Goal: Information Seeking & Learning: Learn about a topic

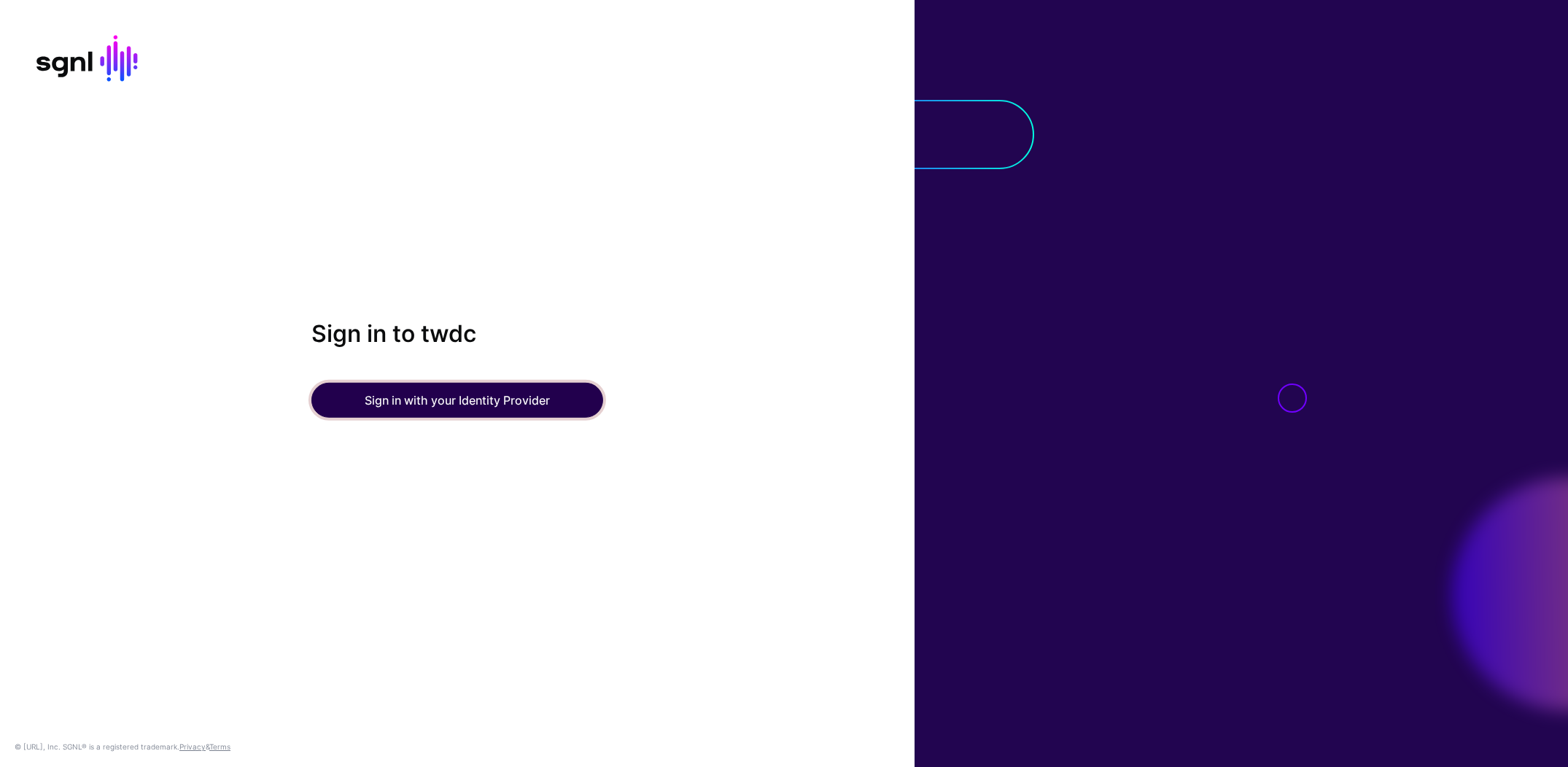
click at [496, 397] on button "Sign in with your Identity Provider" at bounding box center [457, 400] width 292 height 35
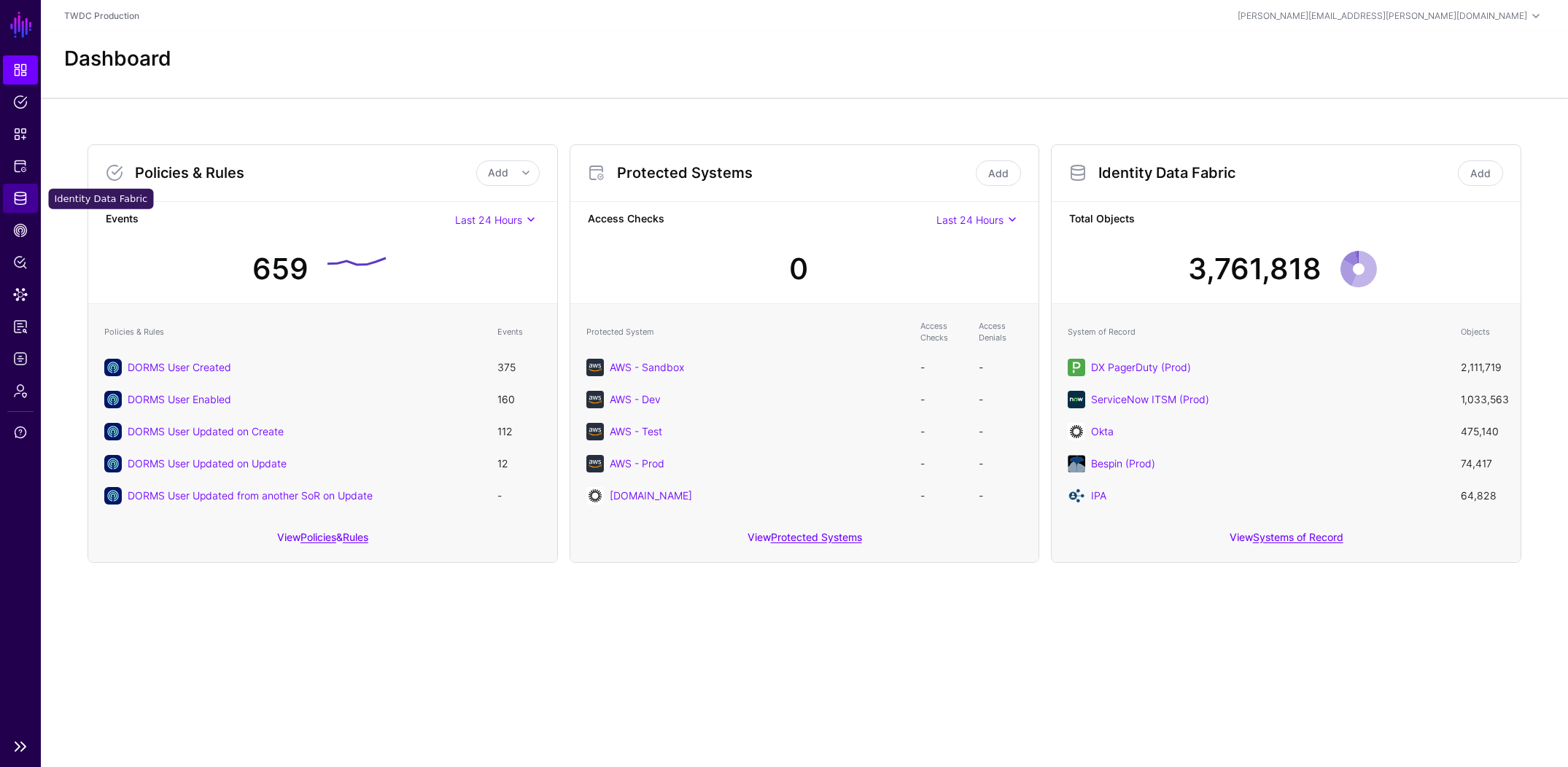
click at [21, 196] on span "Identity Data Fabric" at bounding box center [20, 198] width 15 height 15
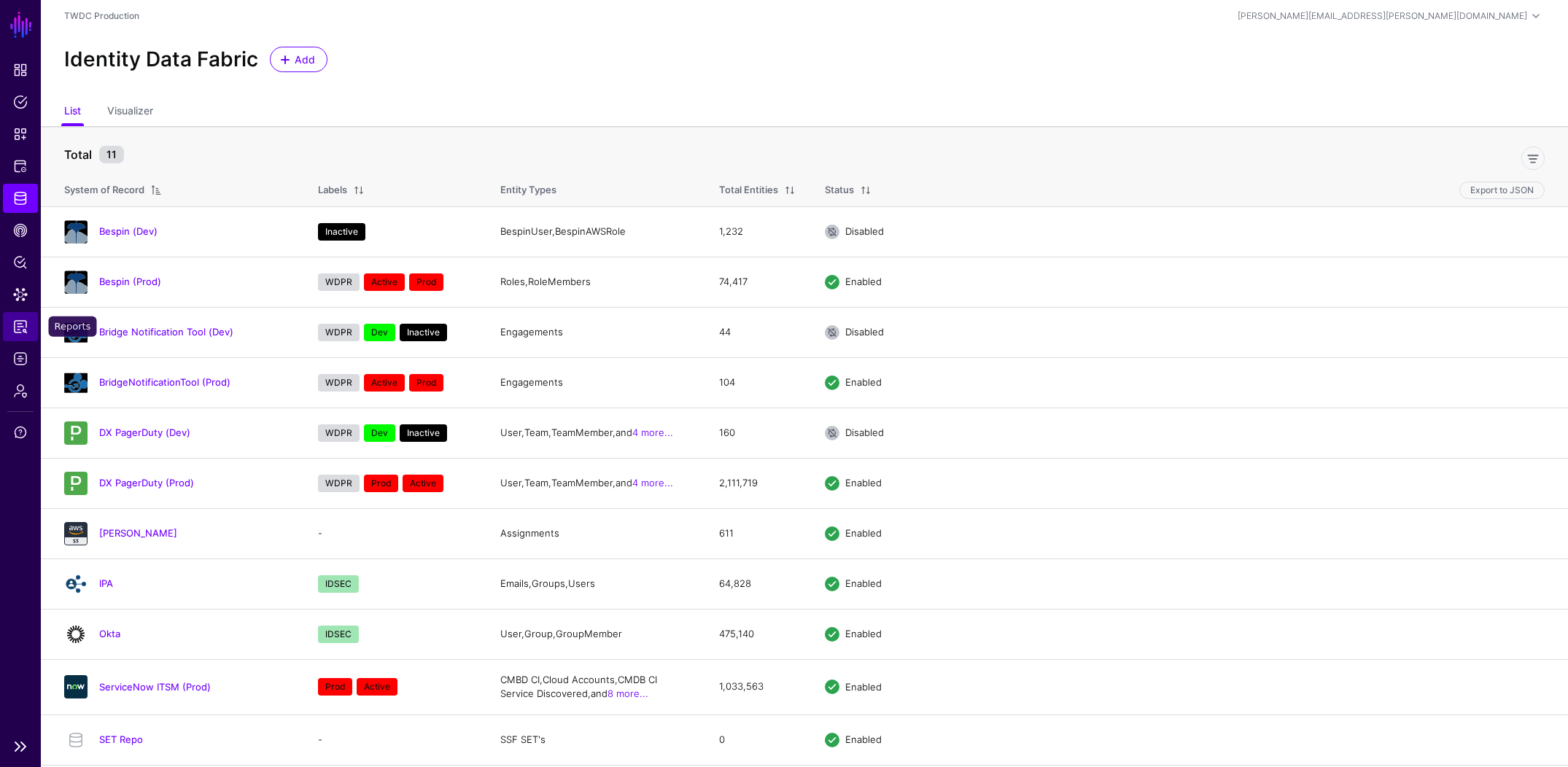
click at [18, 324] on span "Reports" at bounding box center [20, 326] width 15 height 15
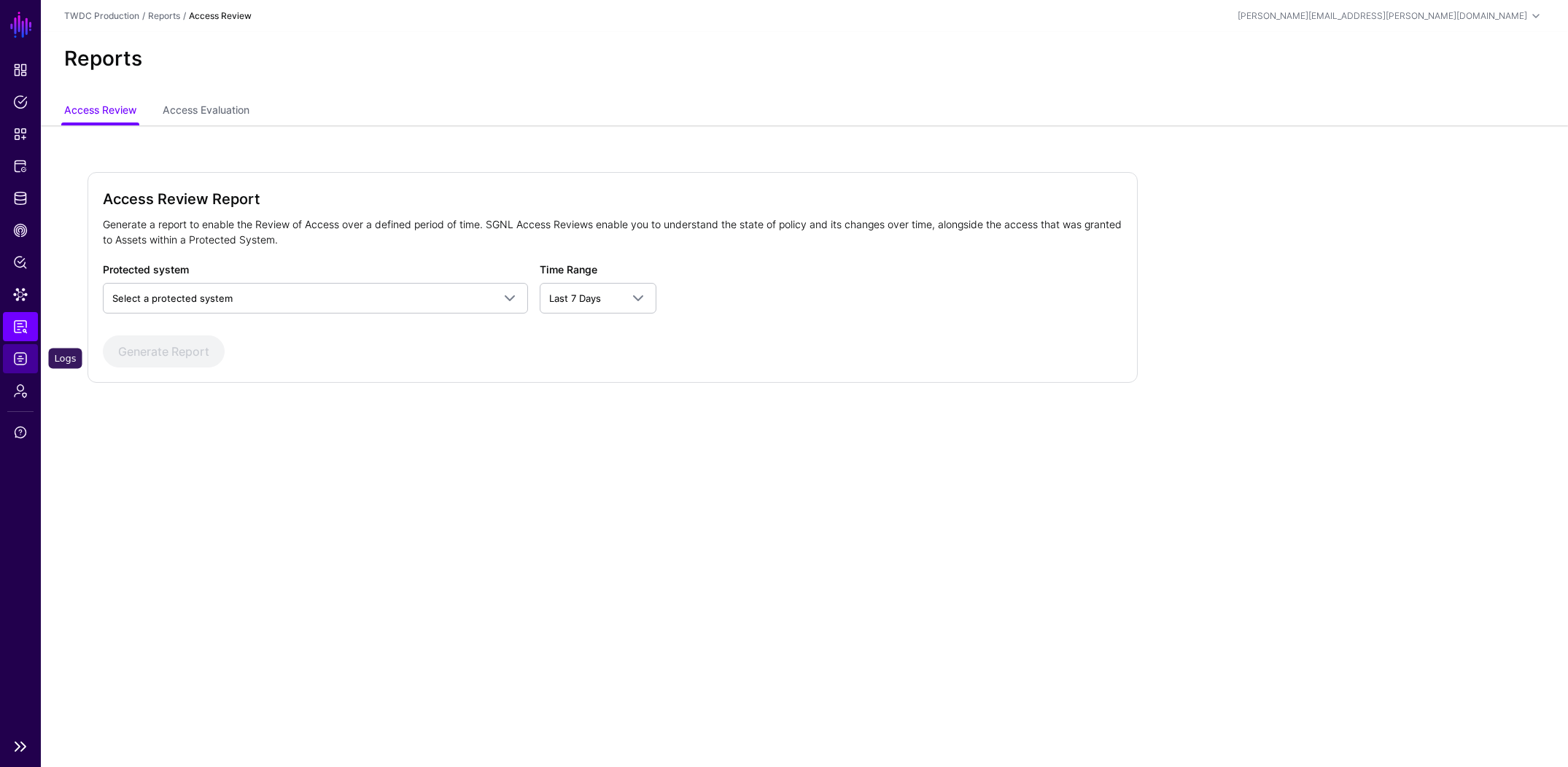
click at [18, 353] on span "Logs" at bounding box center [20, 359] width 15 height 15
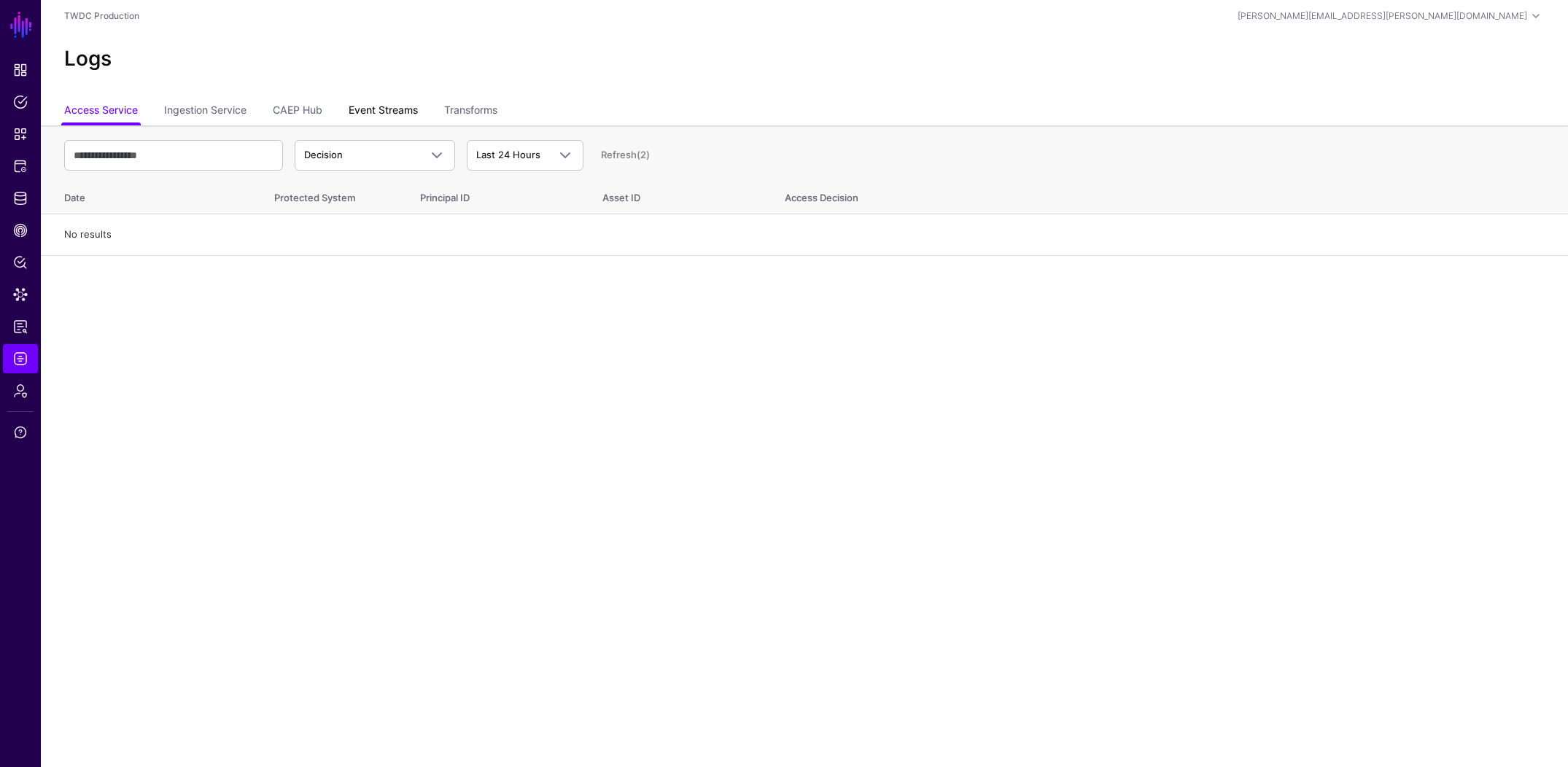
click at [384, 111] on link "Event Streams" at bounding box center [383, 112] width 69 height 28
click at [89, 110] on link "Access Service" at bounding box center [100, 112] width 74 height 28
click at [381, 110] on link "Event Streams" at bounding box center [383, 112] width 69 height 28
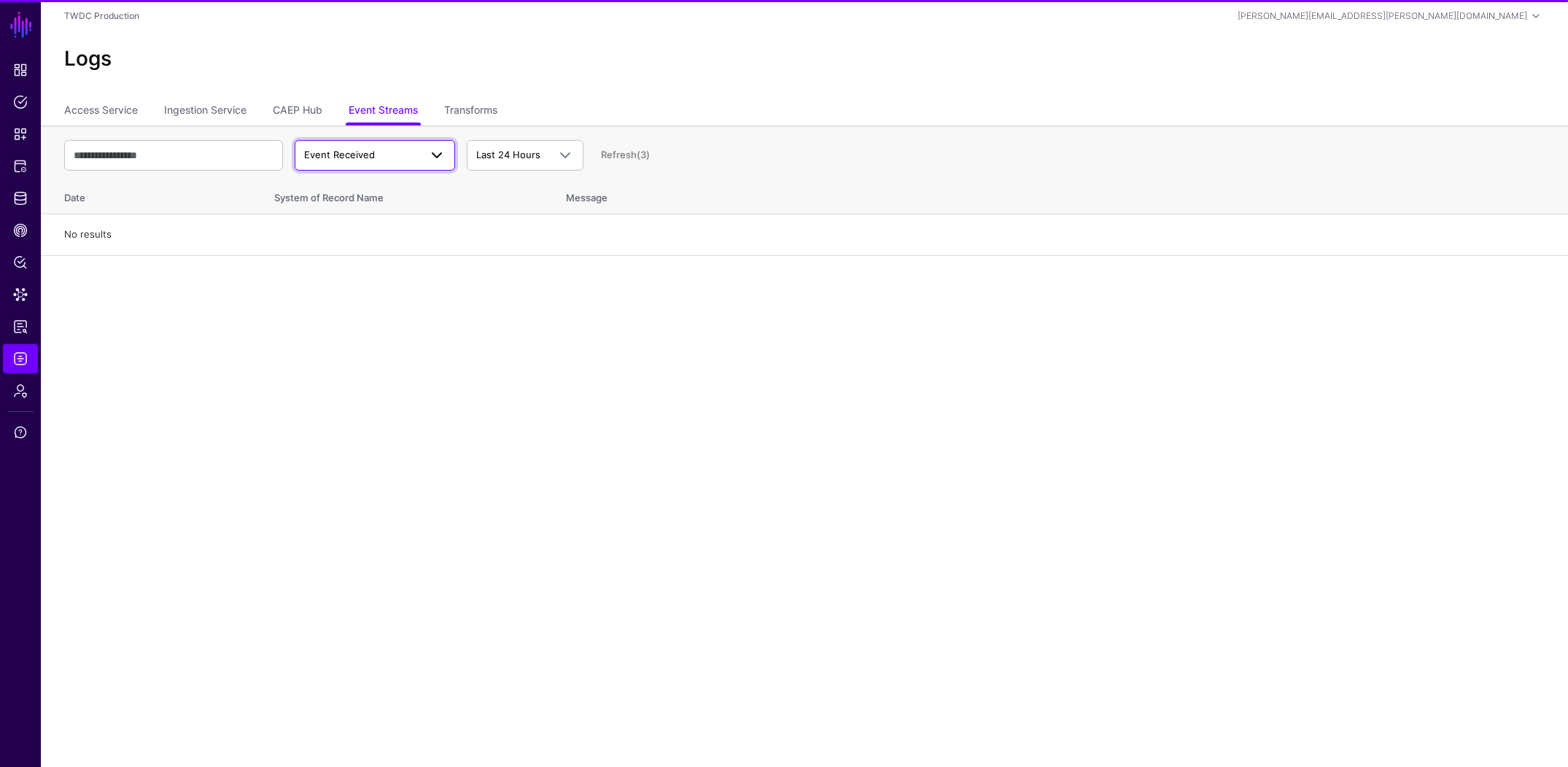
click at [370, 159] on span "Event Received" at bounding box center [339, 154] width 71 height 12
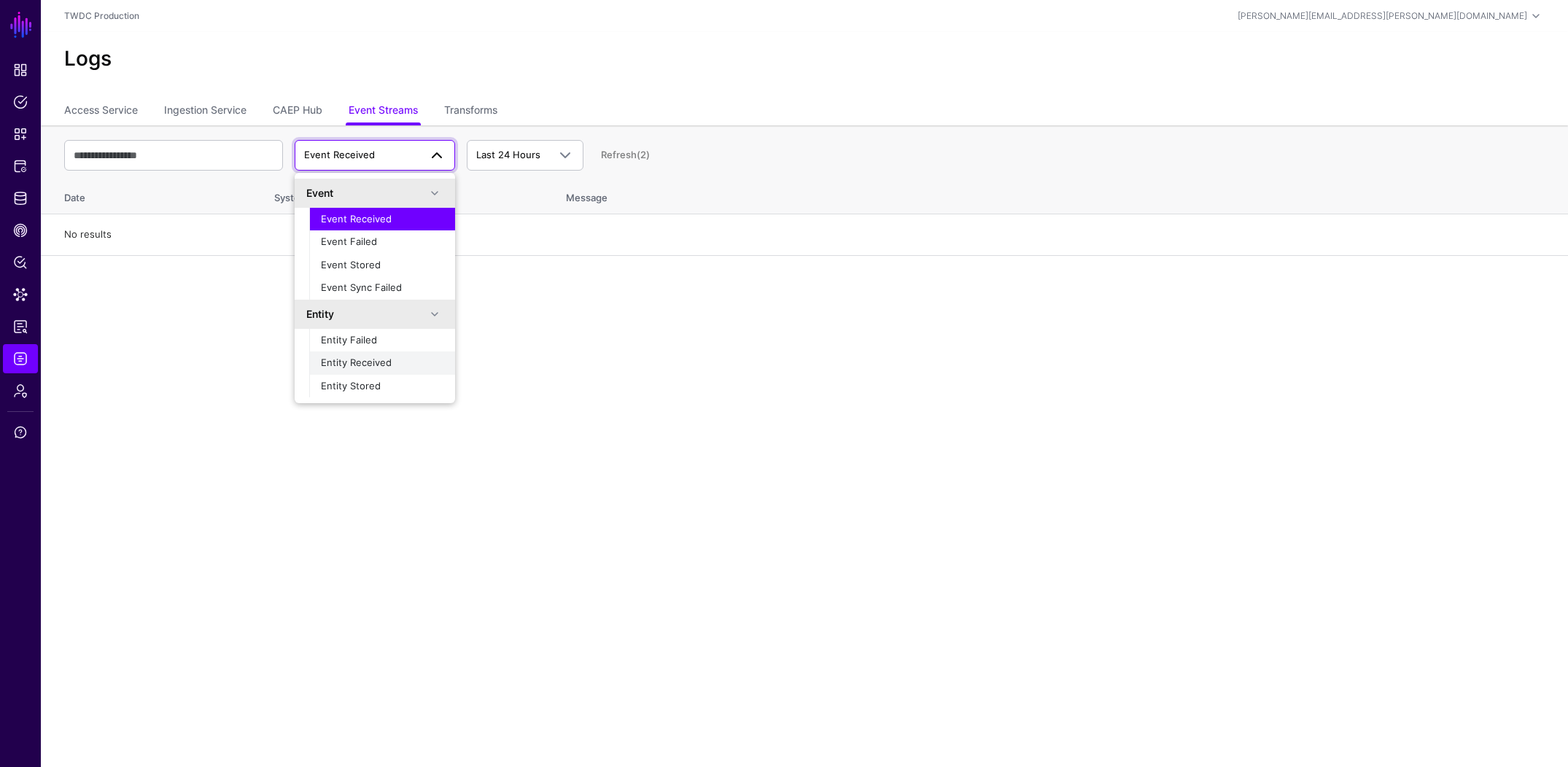
click at [362, 363] on span "Entity Received" at bounding box center [356, 362] width 71 height 12
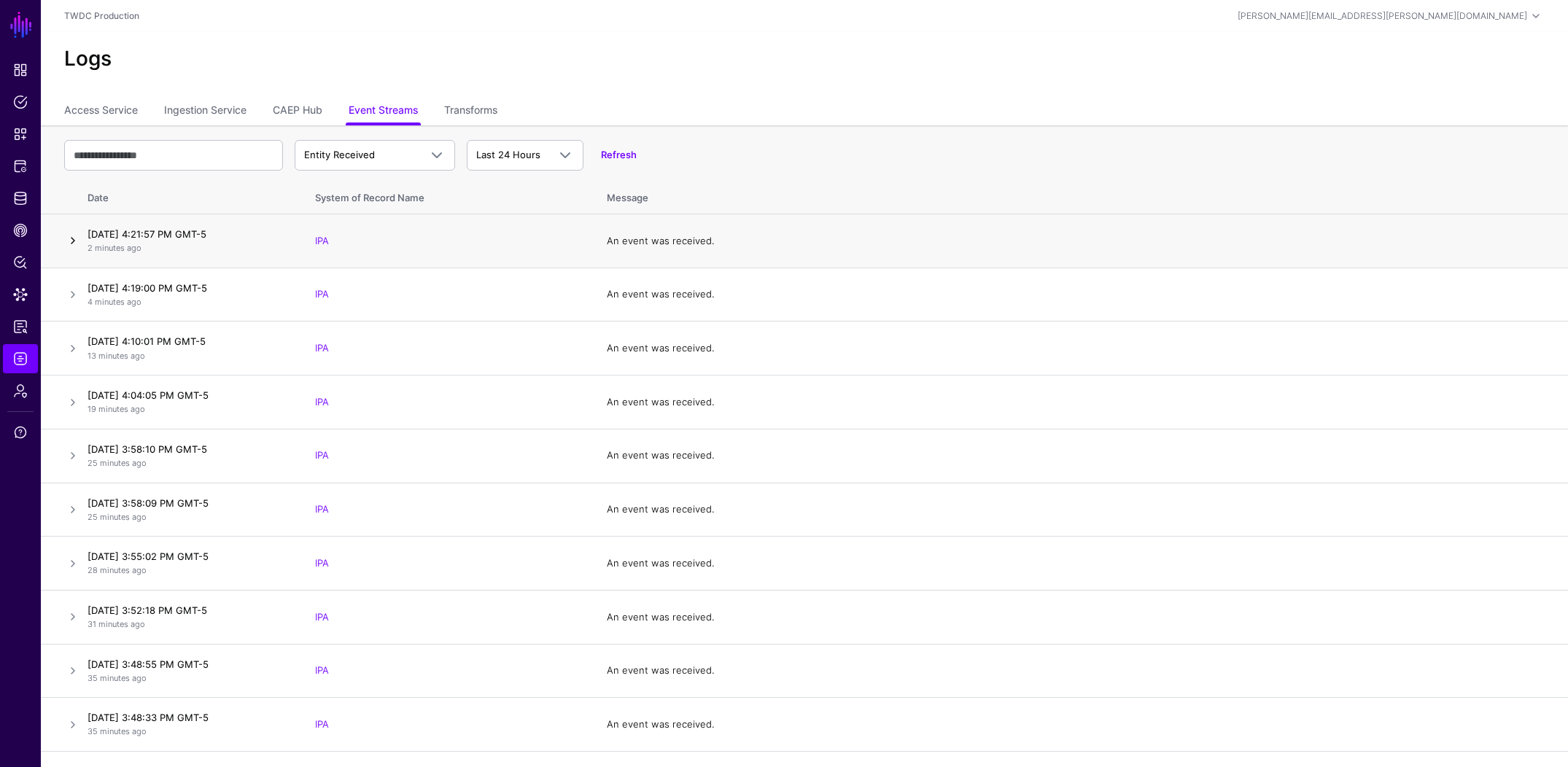
click at [72, 243] on link at bounding box center [72, 240] width 17 height 17
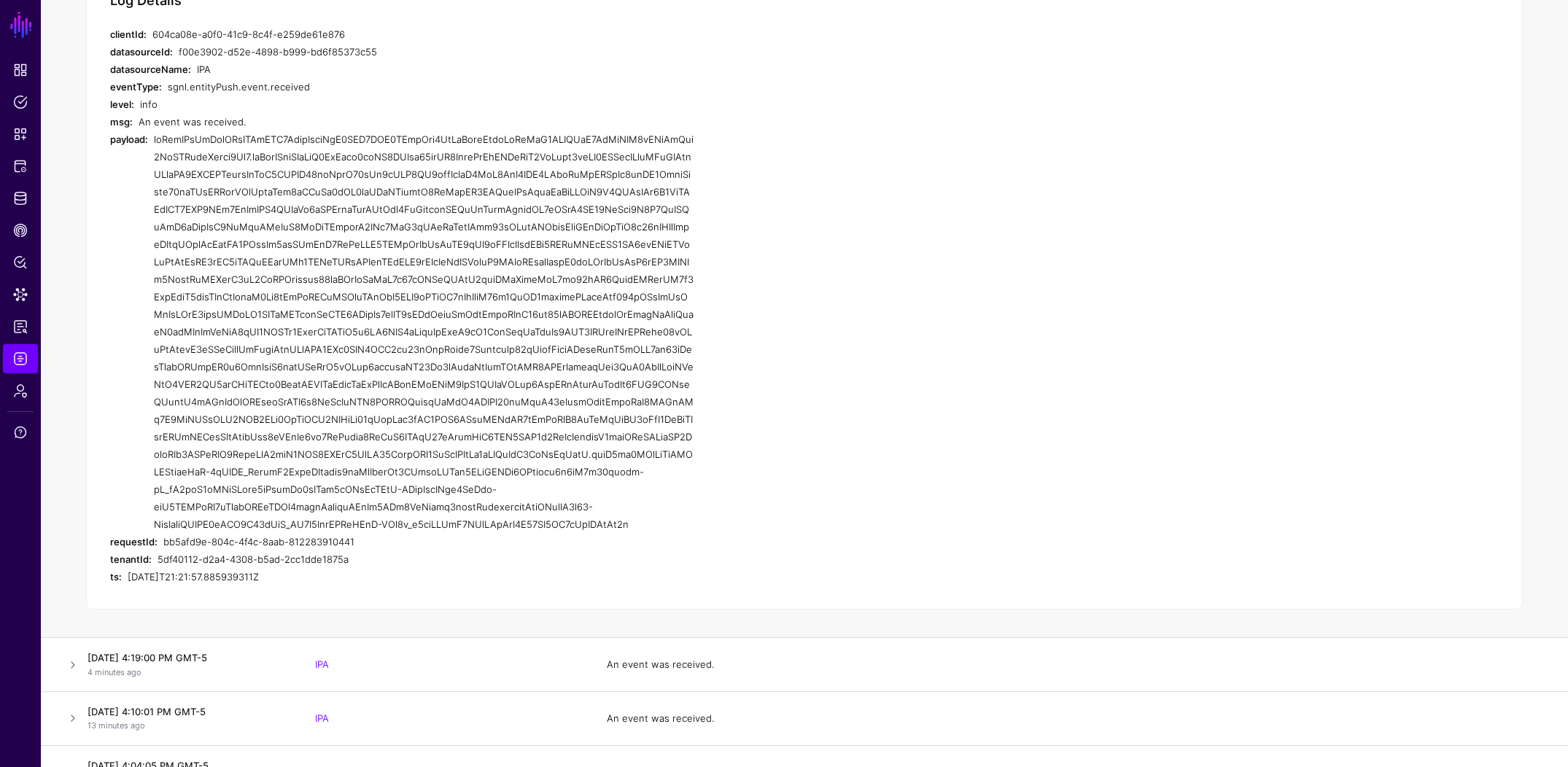
scroll to position [580, 0]
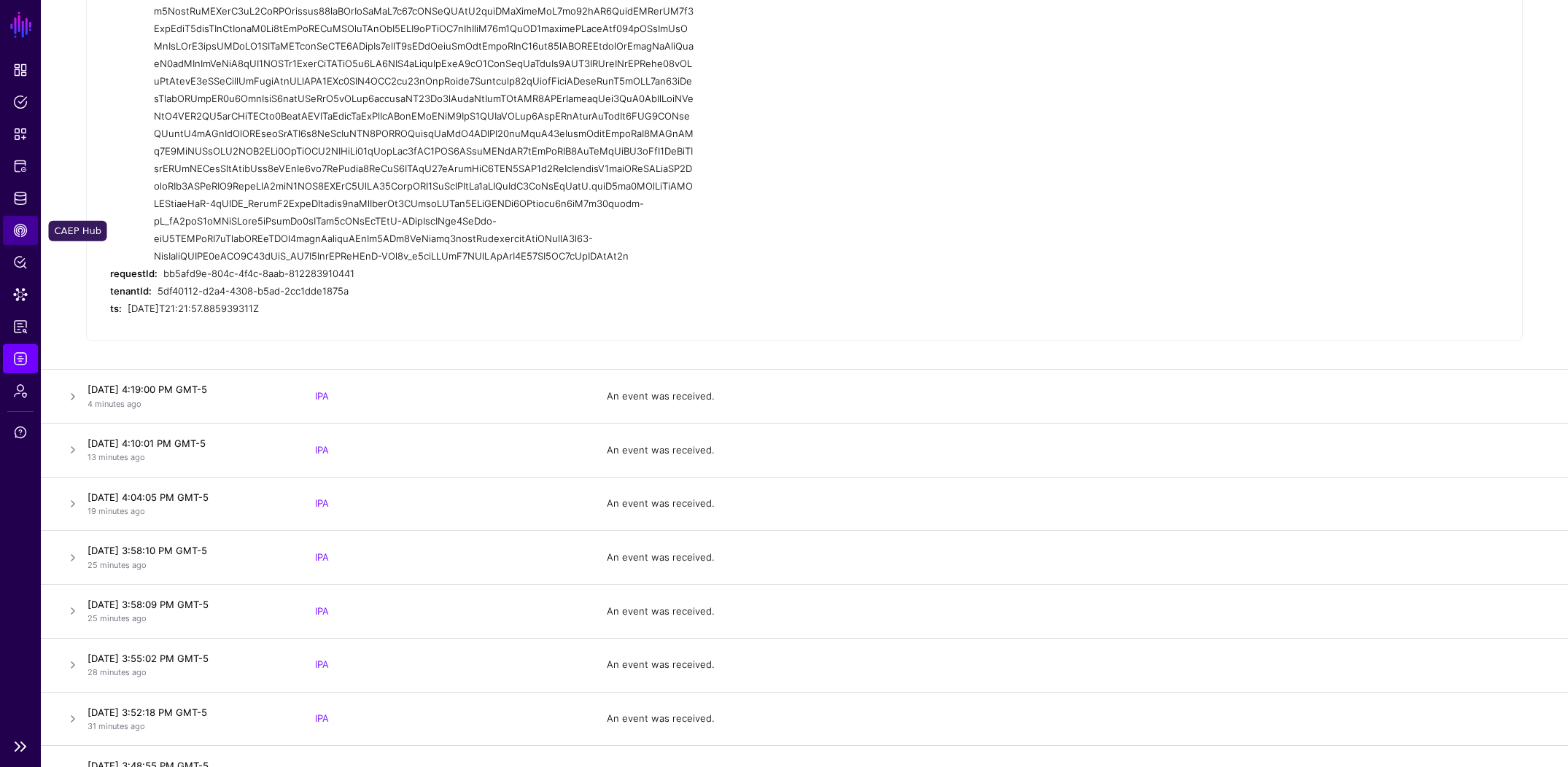
click at [19, 230] on span "CAEP Hub" at bounding box center [20, 230] width 15 height 15
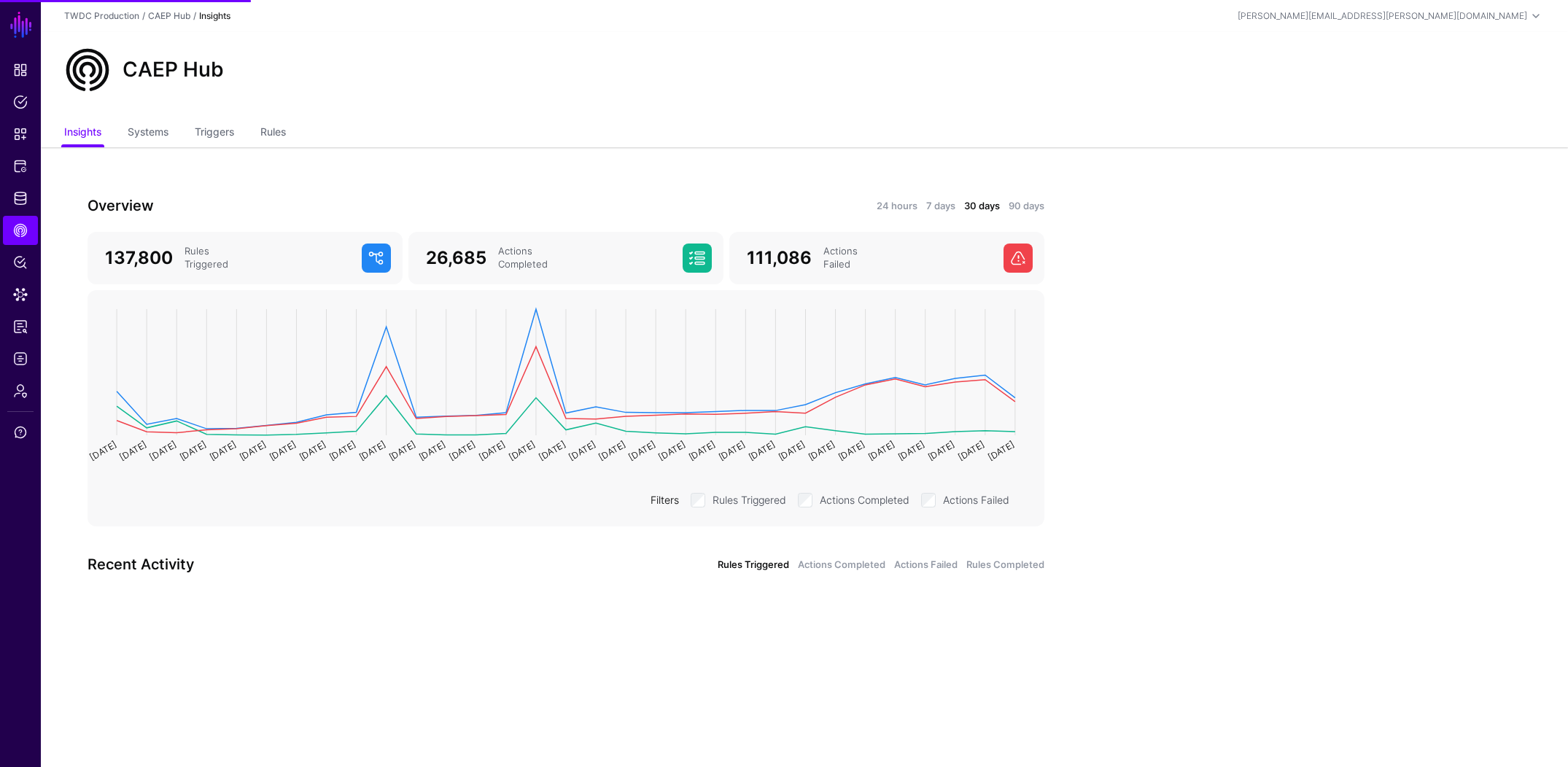
click at [240, 130] on ul "Insights Systems Triggers Rules" at bounding box center [804, 134] width 1480 height 28
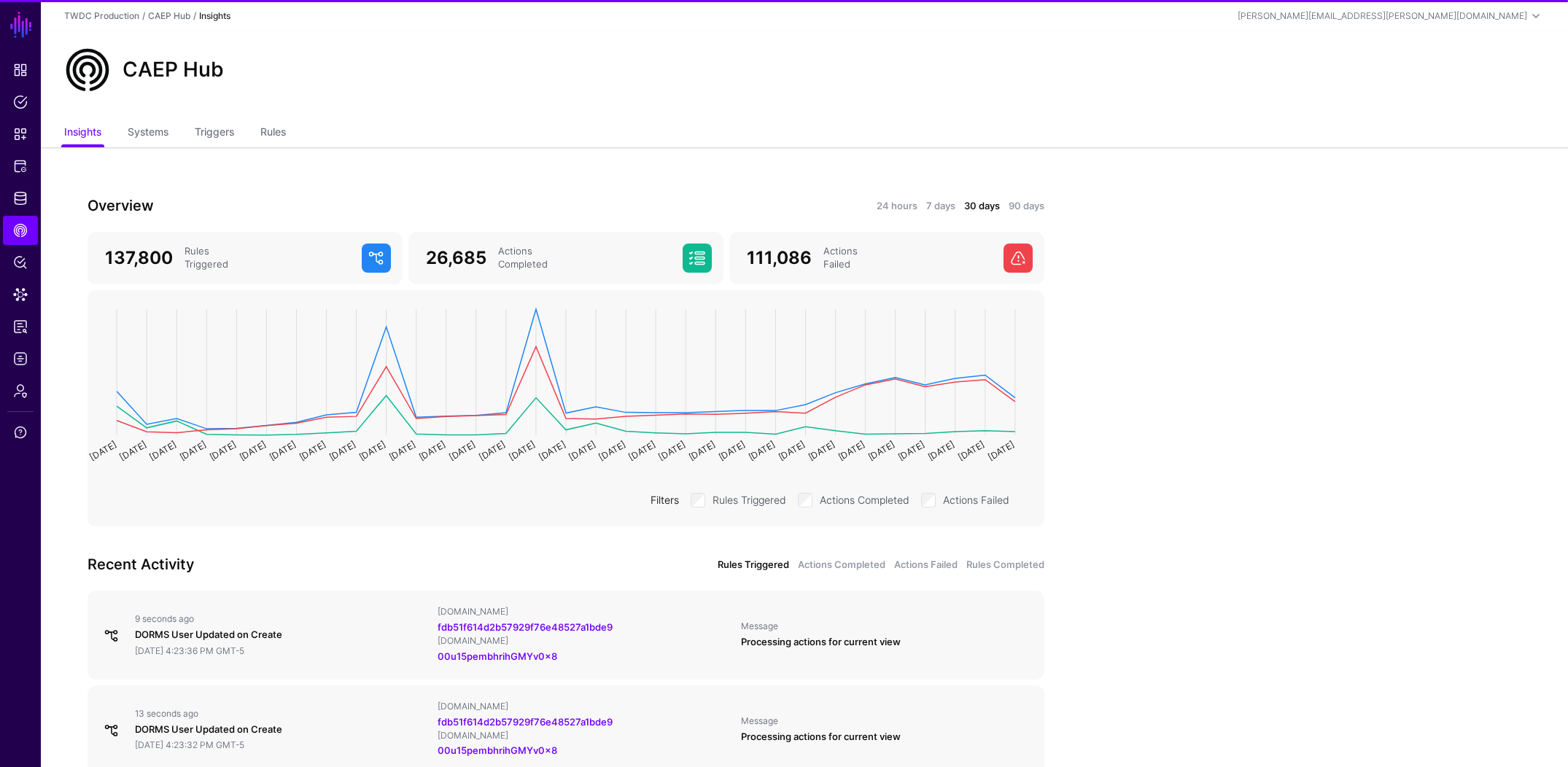
click at [896, 198] on div "24 hours 7 days 30 days 90 days" at bounding box center [809, 205] width 470 height 16
click at [894, 200] on link "24 hours" at bounding box center [896, 206] width 40 height 15
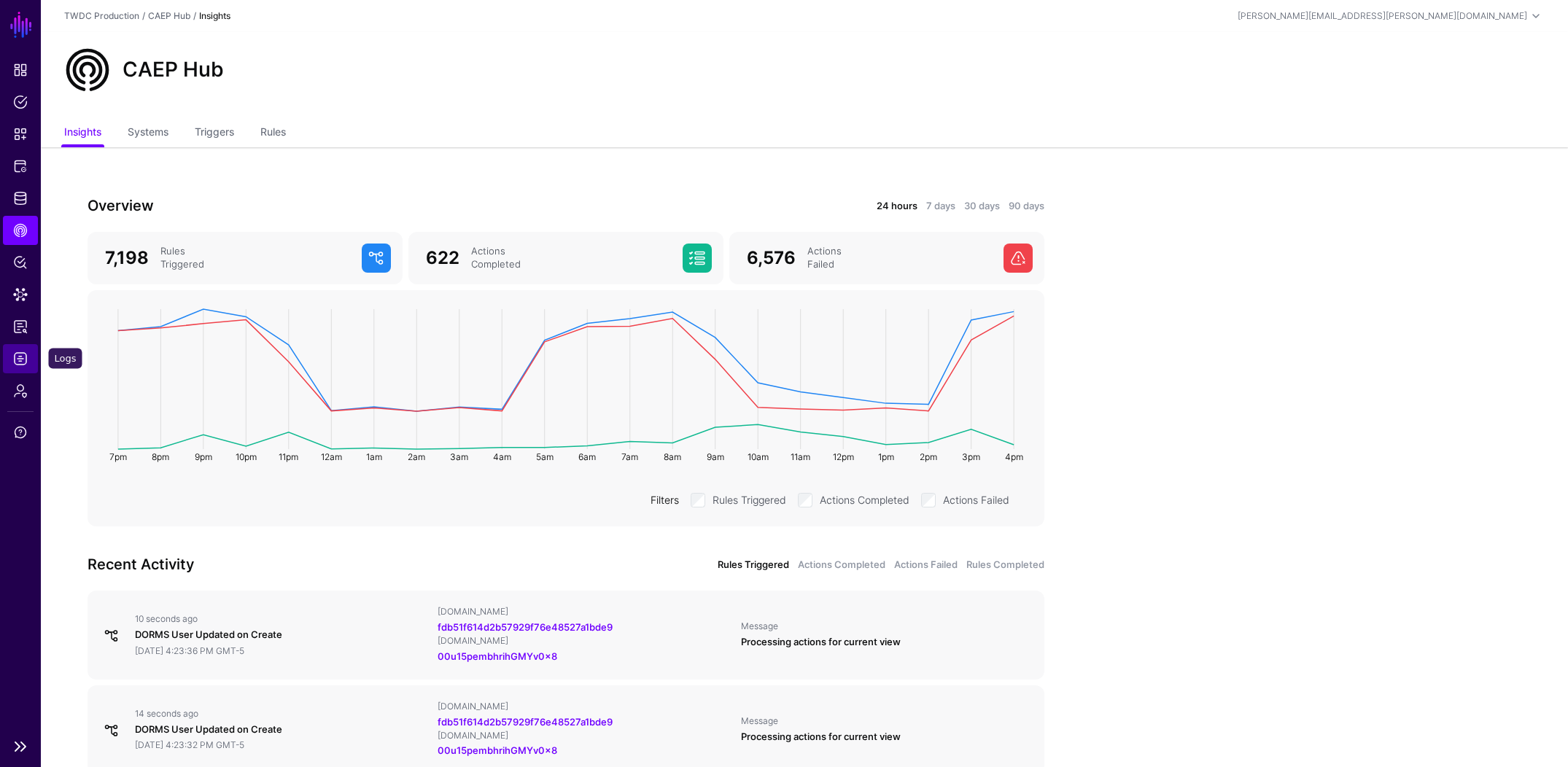
click at [23, 362] on span "Logs" at bounding box center [20, 359] width 15 height 15
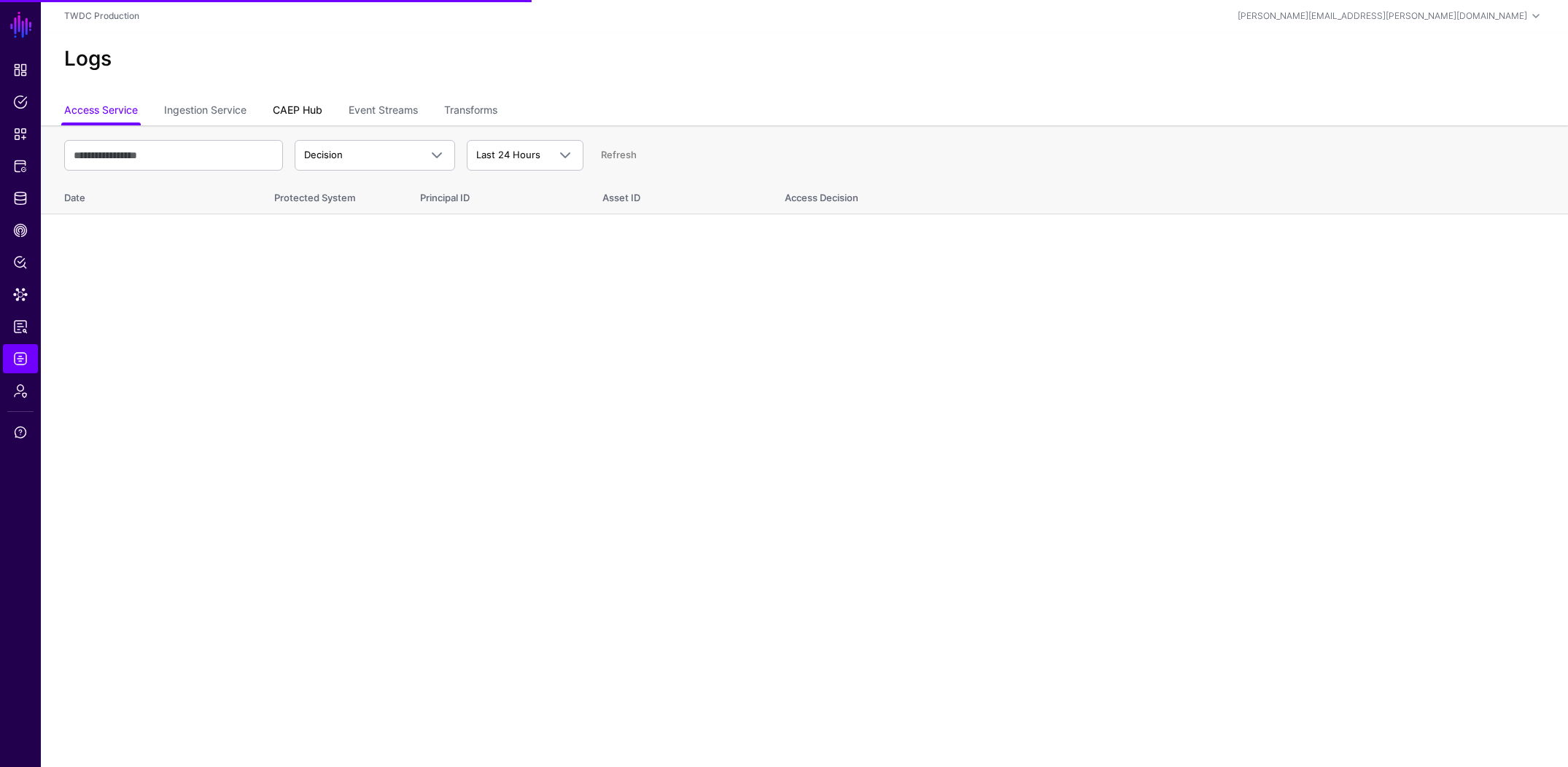
click at [295, 111] on link "CAEP Hub" at bounding box center [297, 112] width 50 height 28
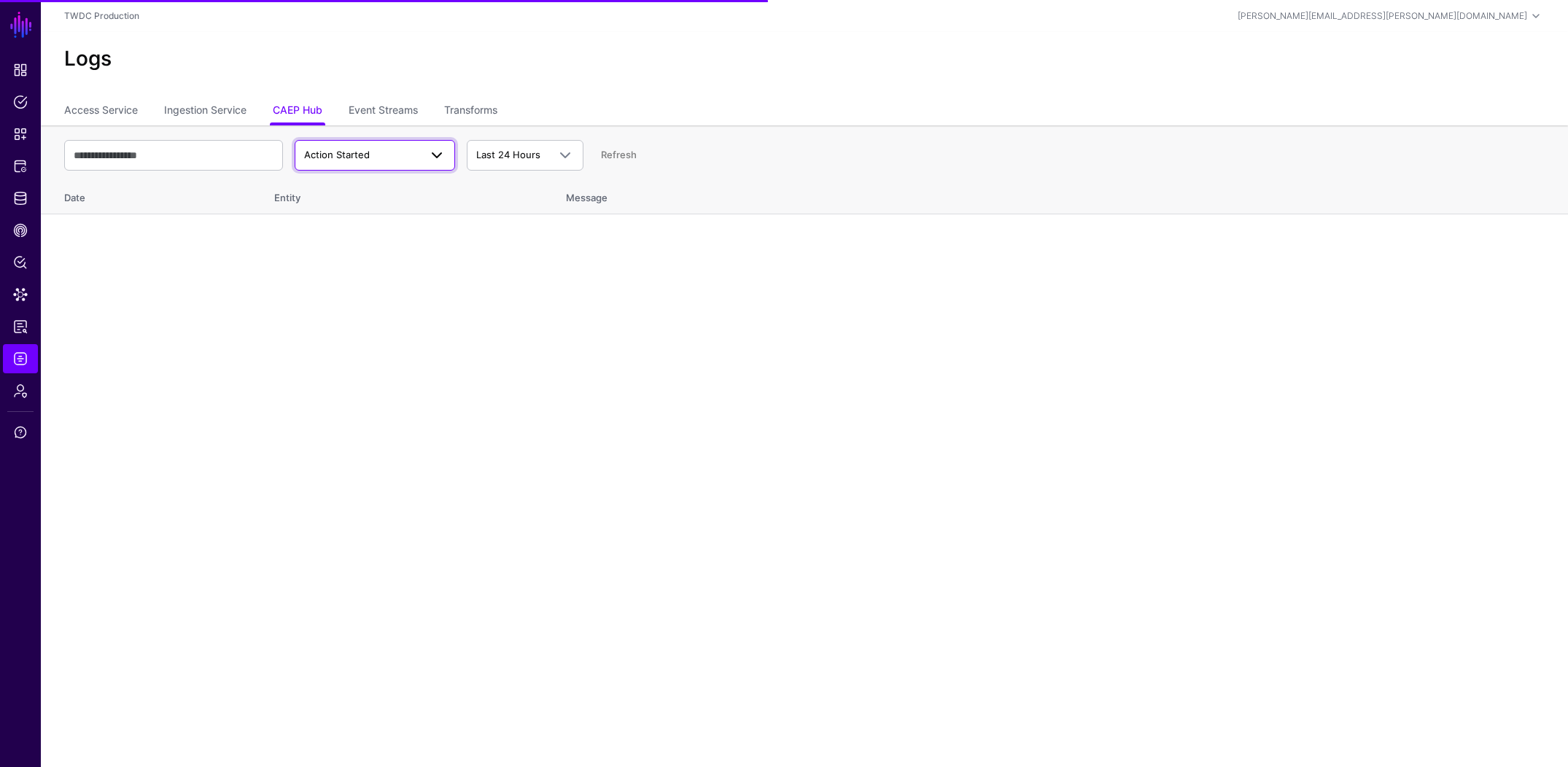
click at [354, 160] on span "Action Started" at bounding box center [337, 154] width 65 height 12
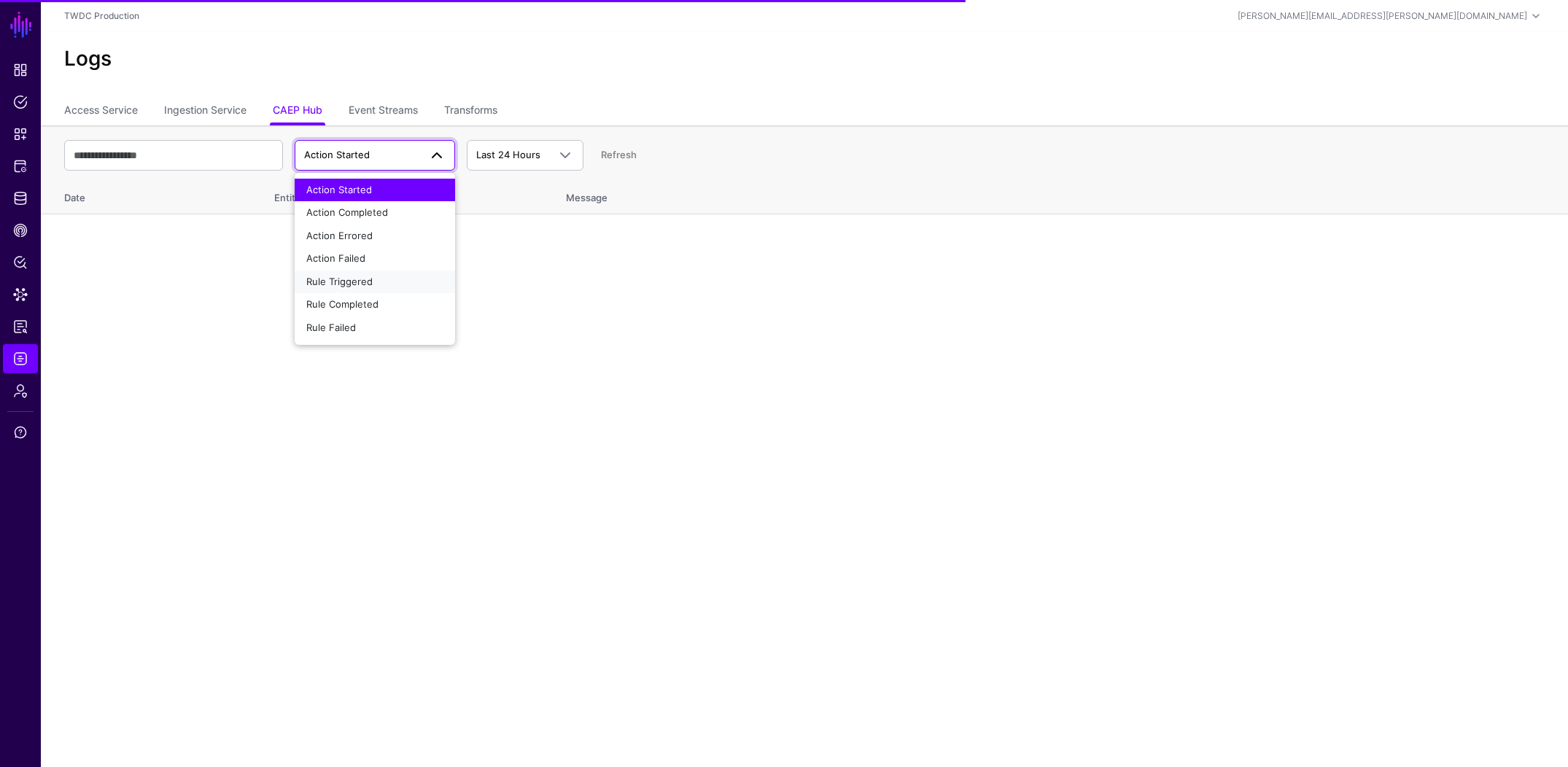
click at [358, 284] on span "Rule Triggered" at bounding box center [339, 281] width 66 height 12
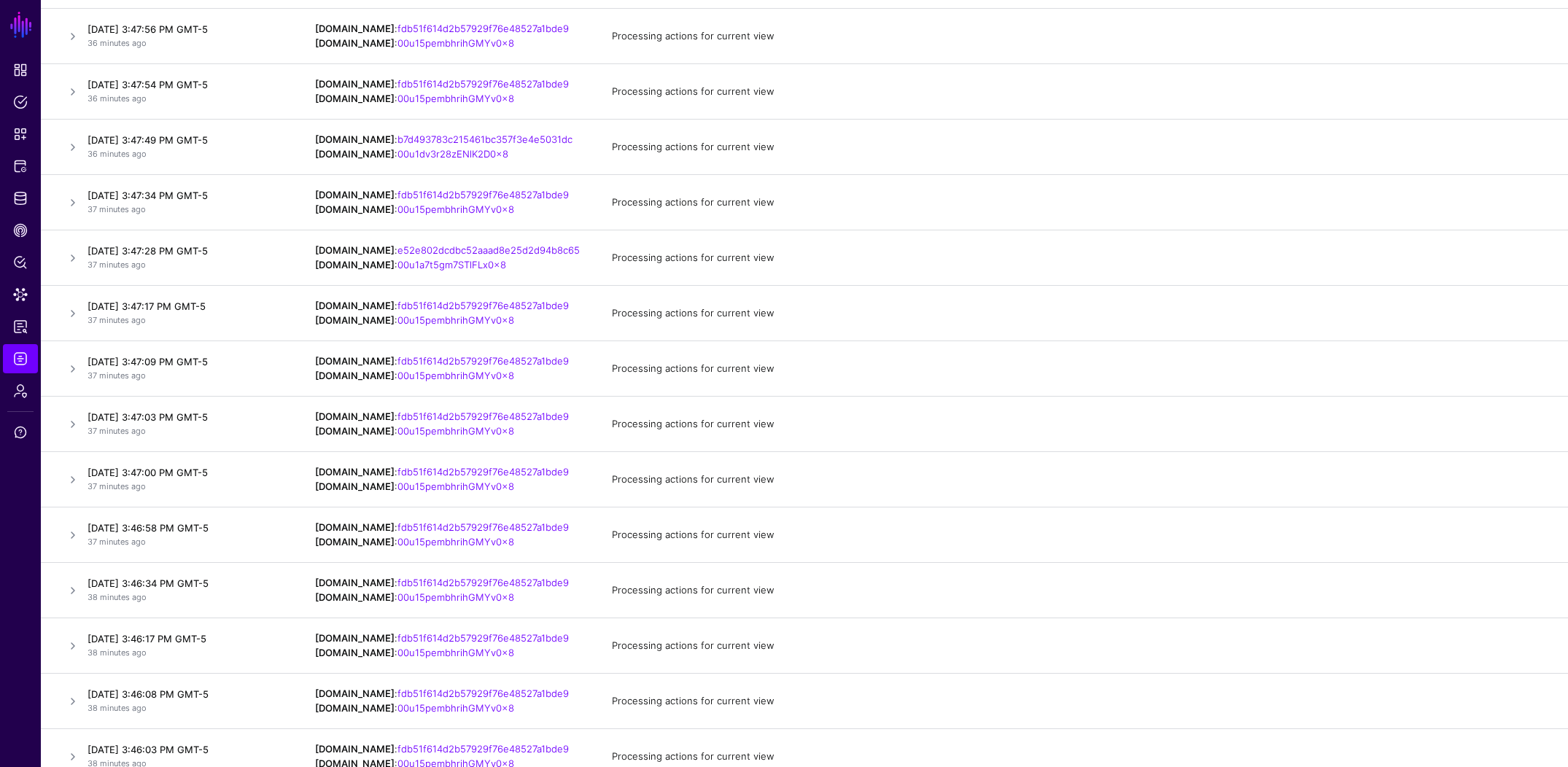
scroll to position [17762, 0]
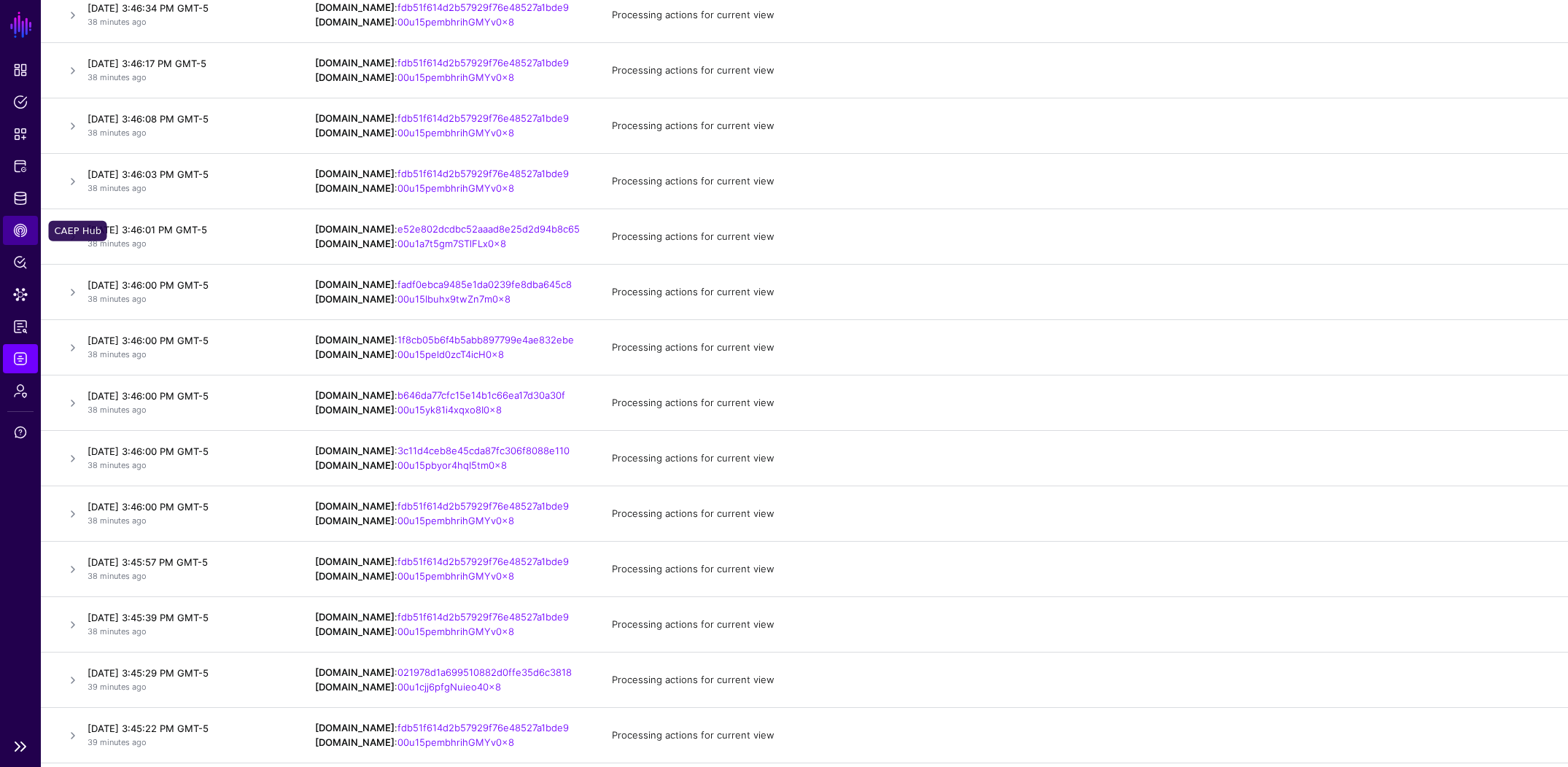
click at [19, 233] on span "CAEP Hub" at bounding box center [20, 230] width 15 height 15
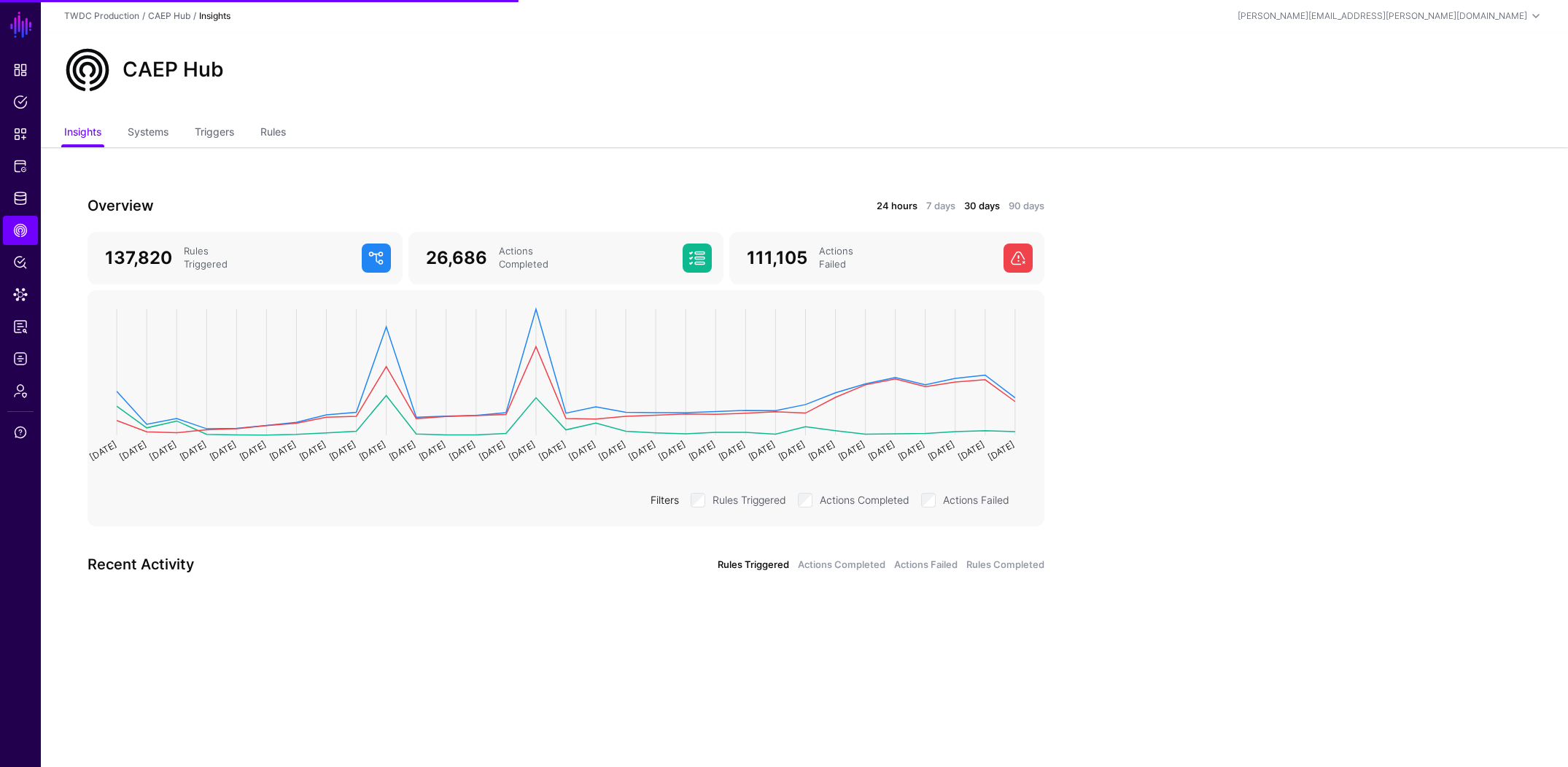
click at [907, 207] on link "24 hours" at bounding box center [896, 206] width 40 height 15
